Goal: Navigation & Orientation: Find specific page/section

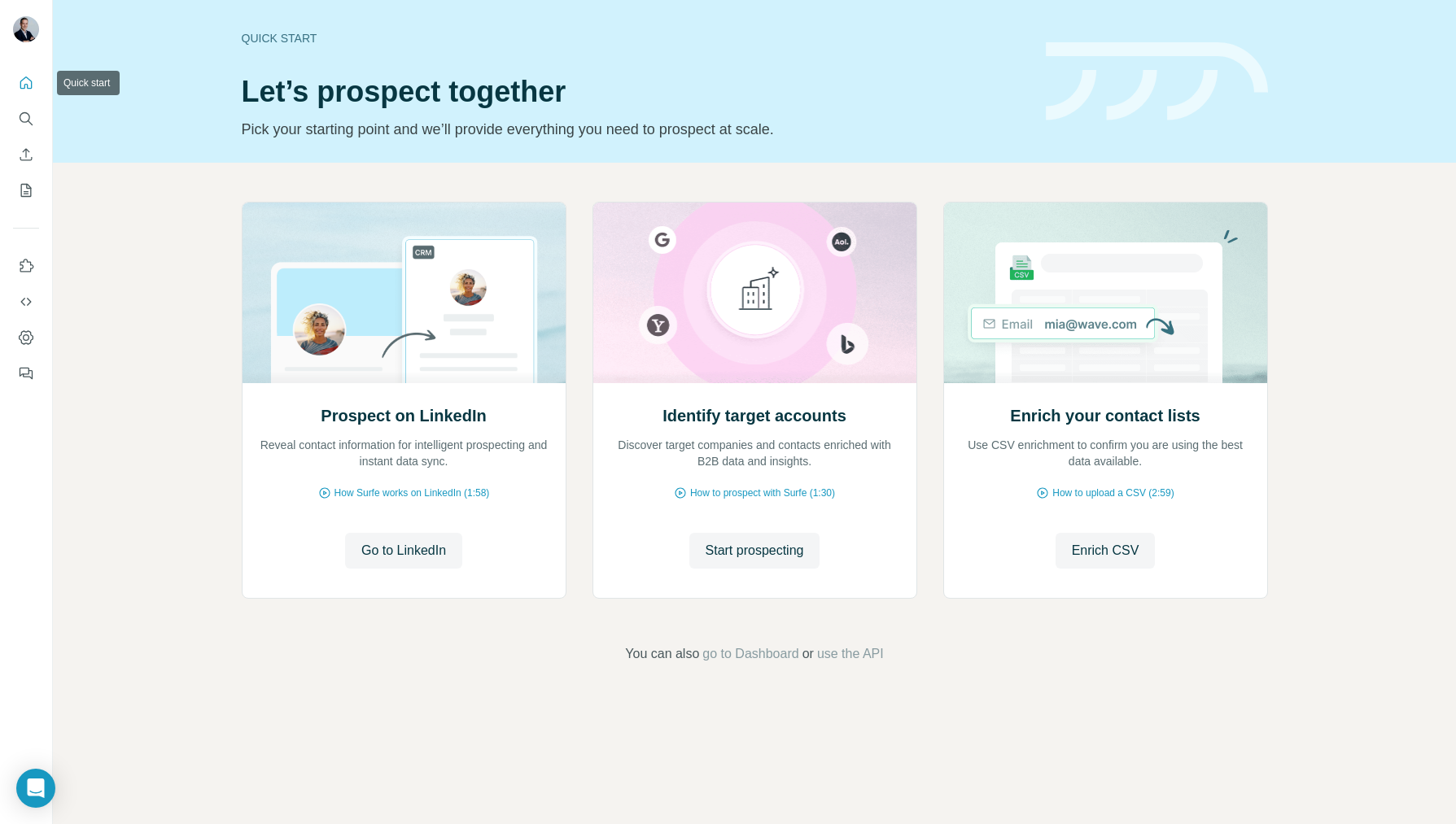
click at [22, 85] on icon "Quick start" at bounding box center [26, 83] width 16 height 16
click at [25, 341] on icon "Dashboard" at bounding box center [26, 338] width 16 height 16
